Goal: Navigation & Orientation: Find specific page/section

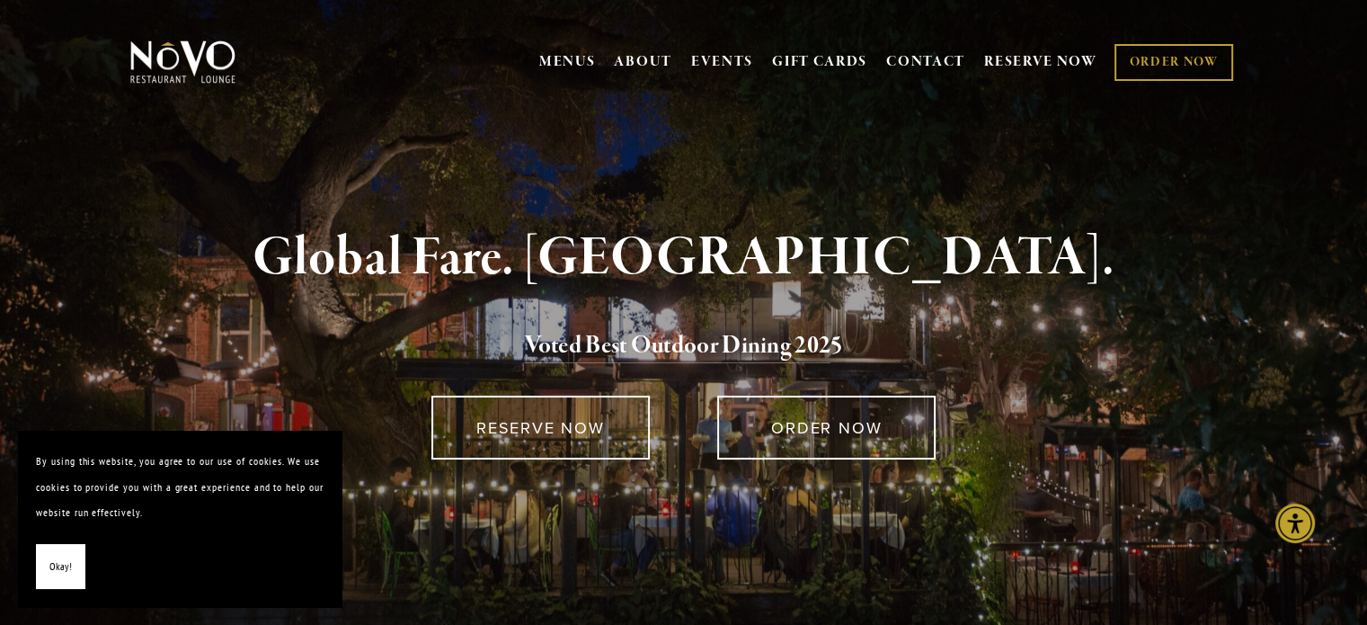
click at [69, 554] on span "Okay!" at bounding box center [60, 567] width 22 height 26
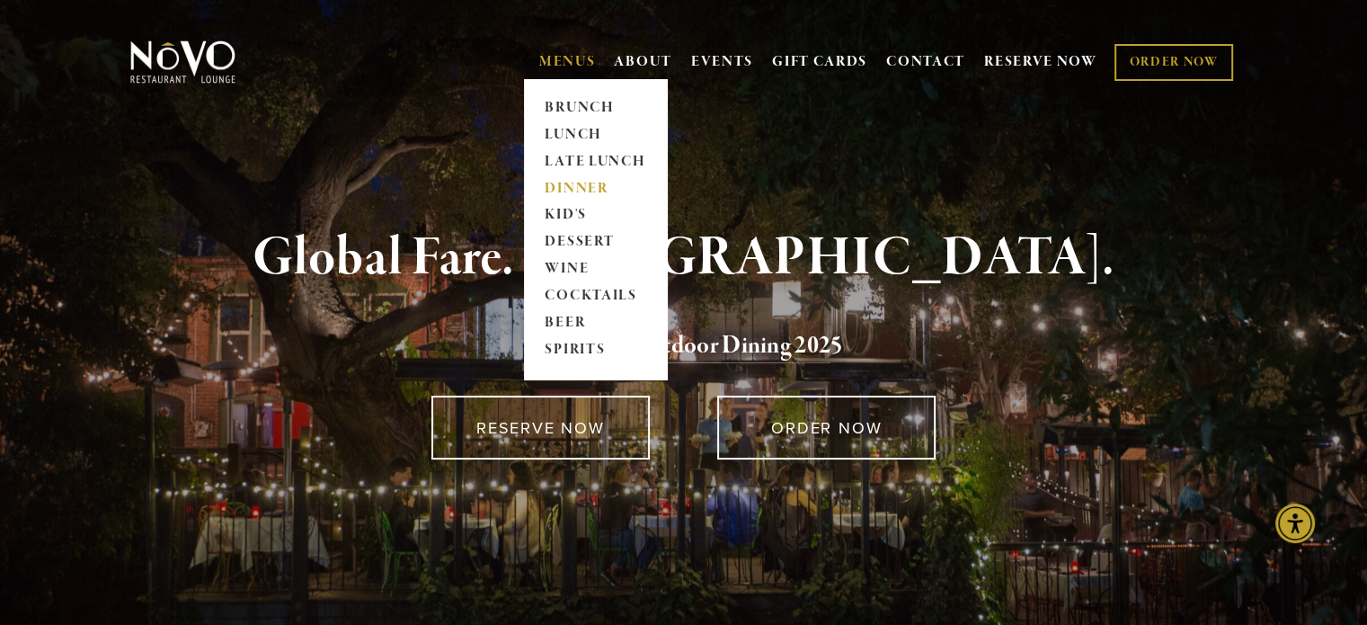
click at [578, 183] on link "DINNER" at bounding box center [595, 188] width 112 height 27
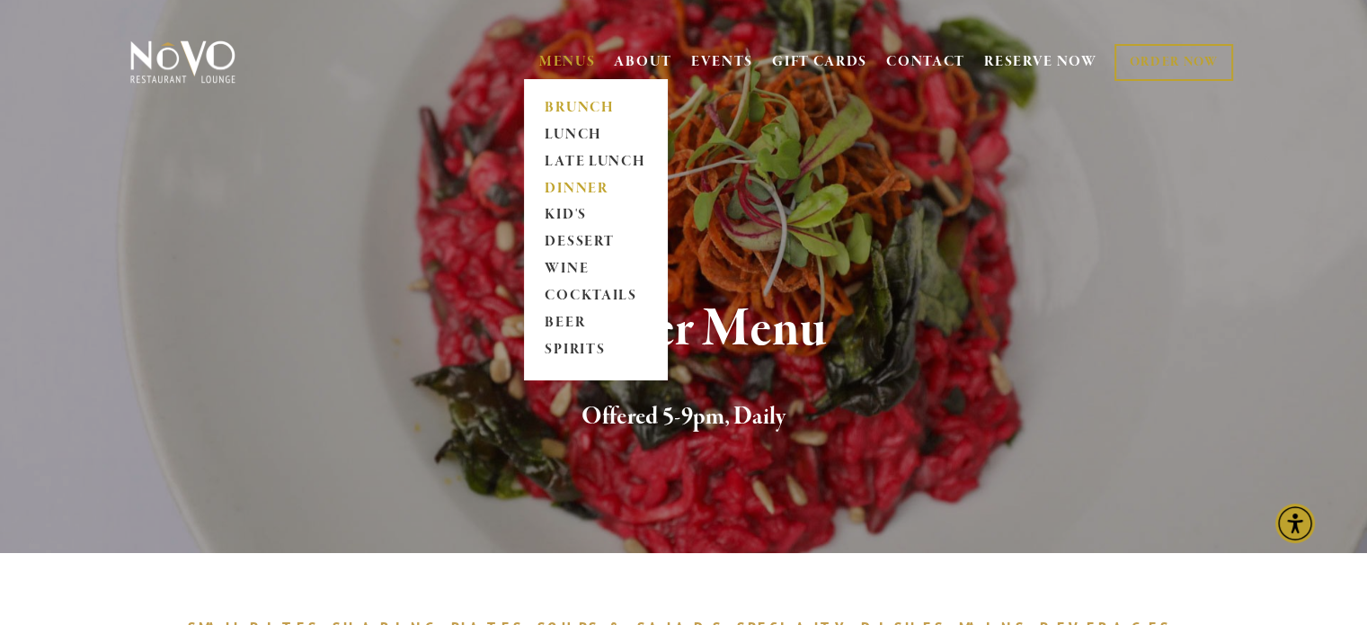
click at [568, 103] on link "BRUNCH" at bounding box center [595, 107] width 112 height 27
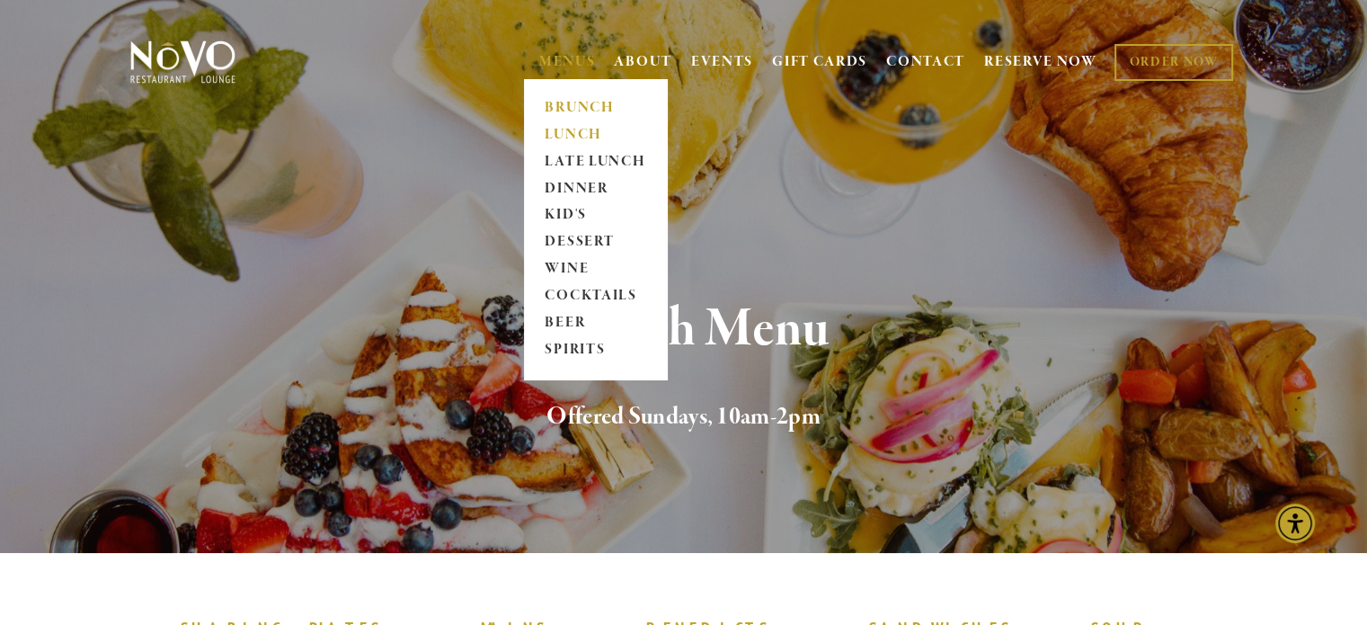
click at [579, 132] on link "LUNCH" at bounding box center [595, 134] width 112 height 27
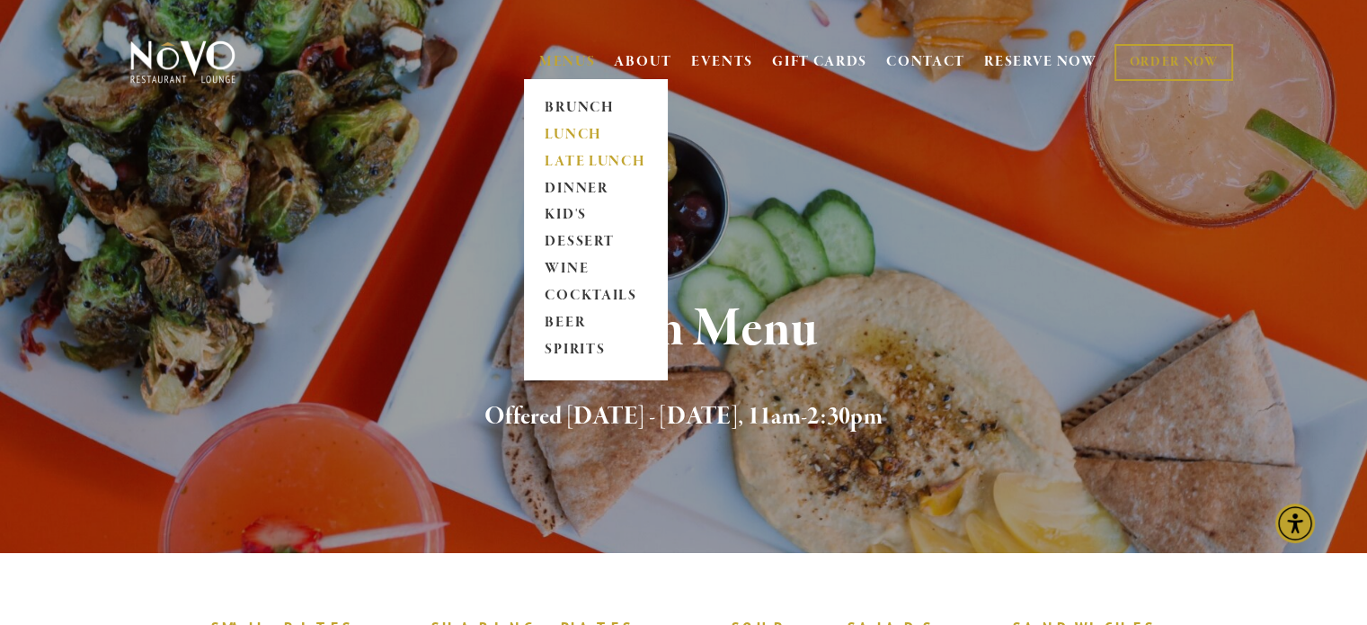
click at [569, 159] on link "LATE LUNCH" at bounding box center [595, 161] width 112 height 27
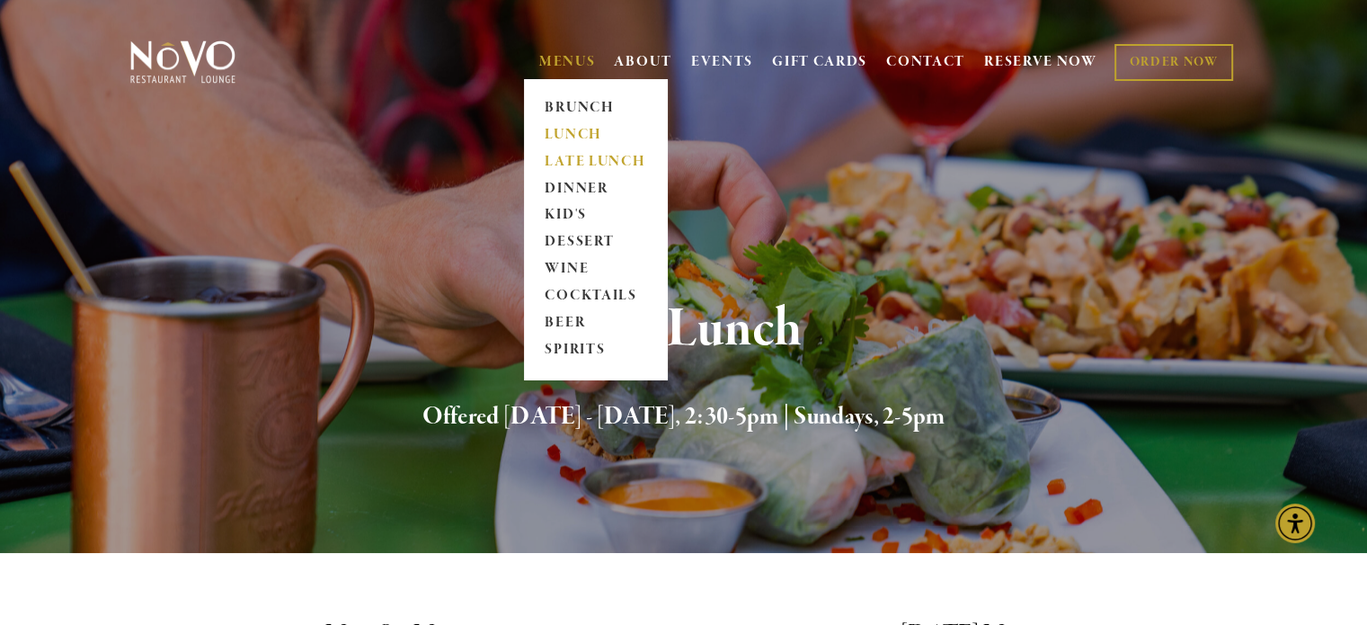
click at [573, 124] on link "LUNCH" at bounding box center [595, 134] width 112 height 27
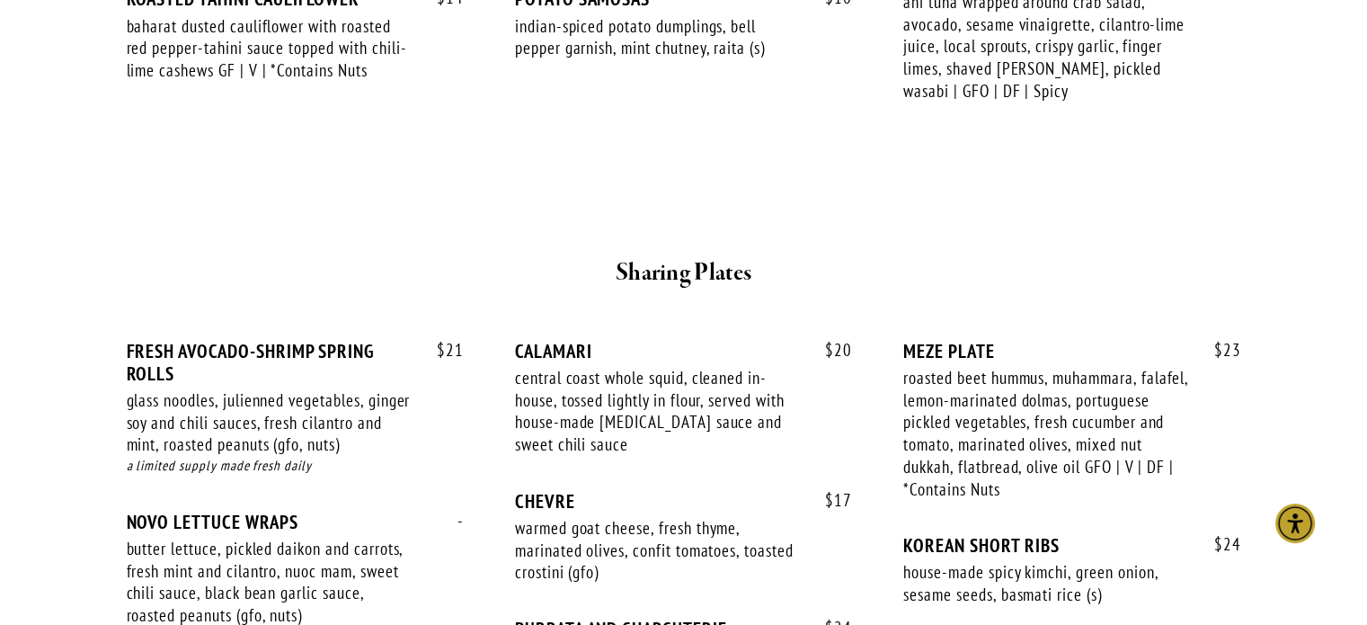
scroll to position [989, 0]
